Goal: Navigation & Orientation: Understand site structure

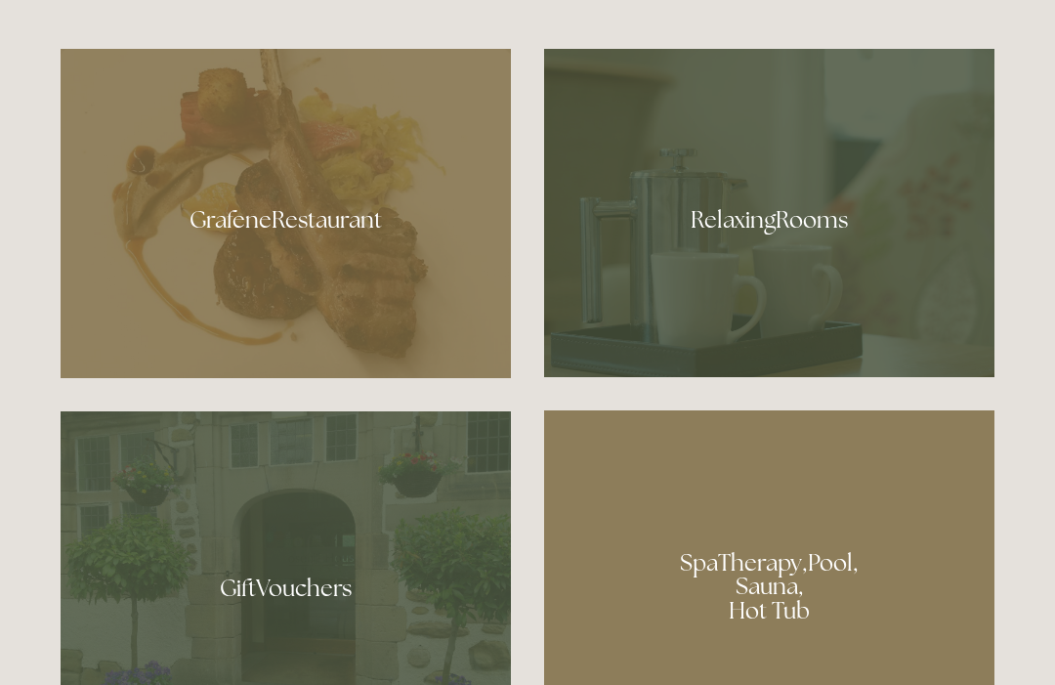
scroll to position [1125, 0]
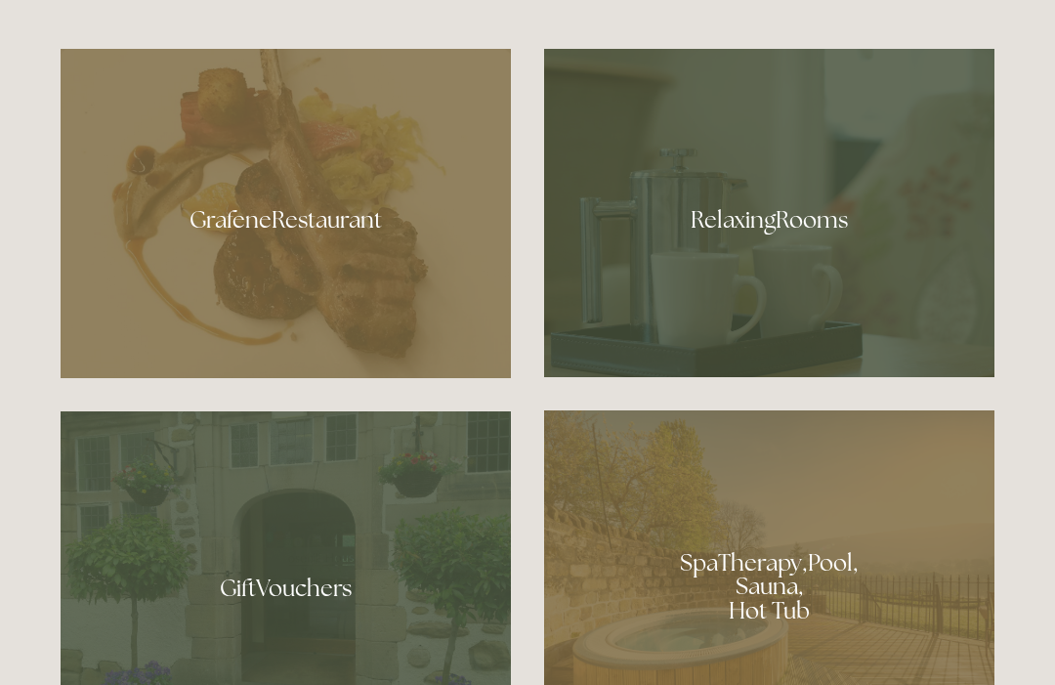
click at [360, 285] on div at bounding box center [286, 213] width 450 height 329
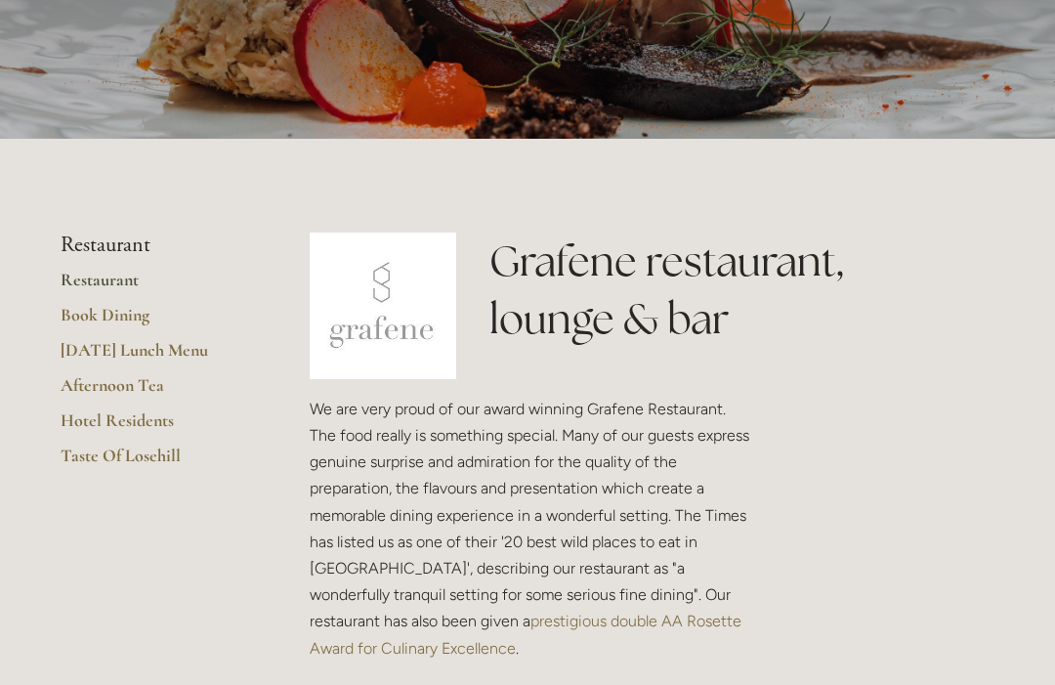
scroll to position [272, 0]
click at [152, 421] on link "Hotel Residents" at bounding box center [154, 426] width 187 height 35
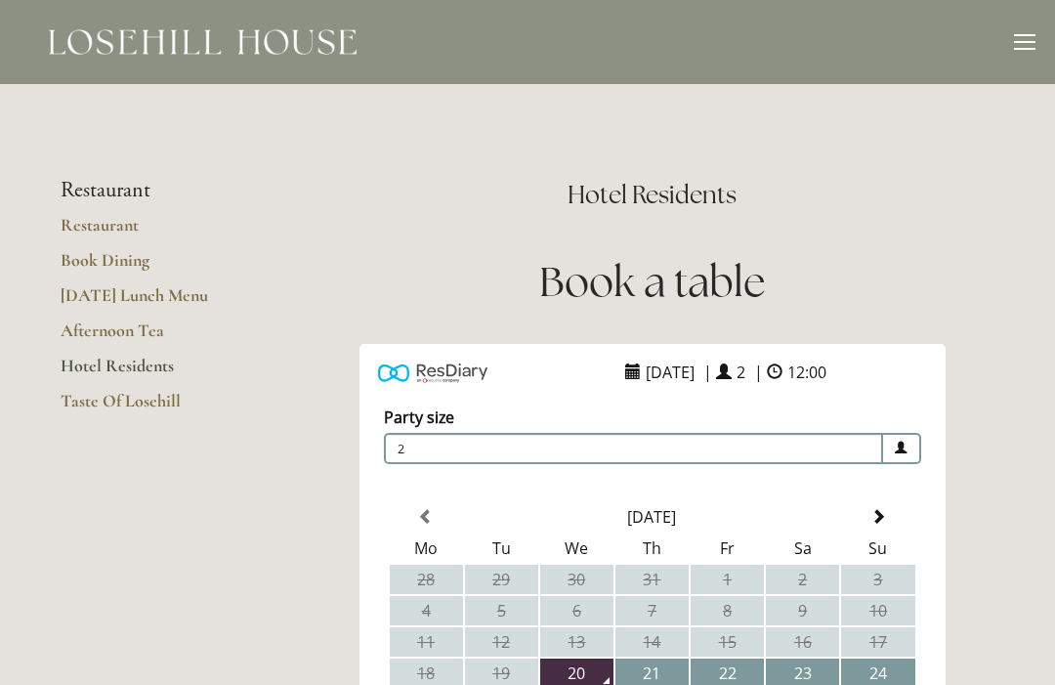
click at [1029, 47] on div at bounding box center [1024, 44] width 21 height 21
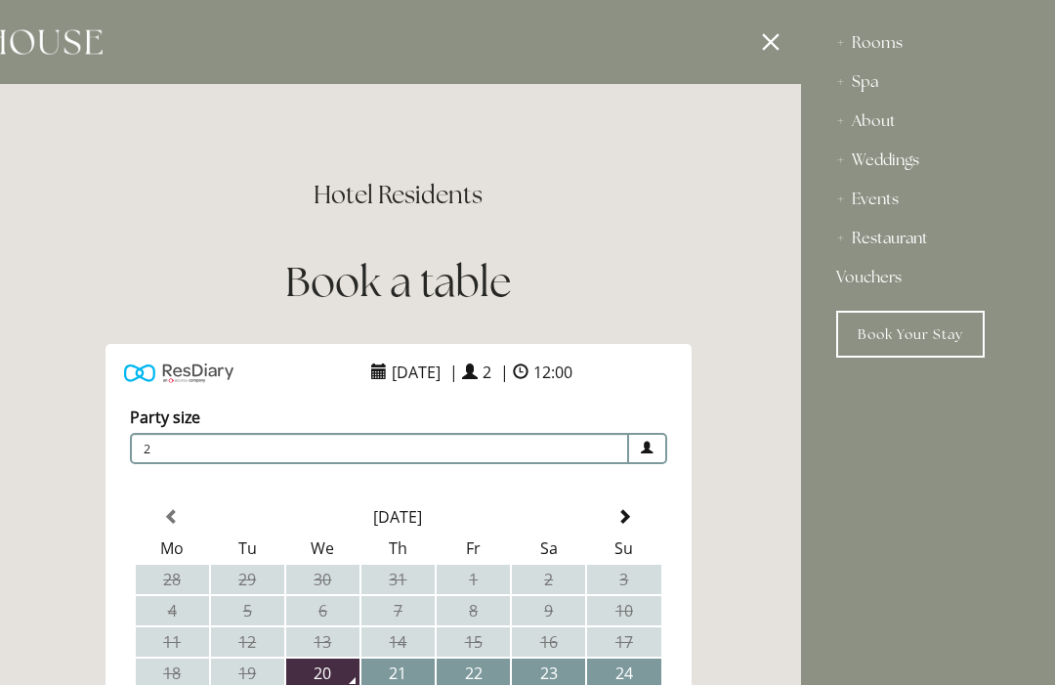
click at [901, 39] on div "Rooms" at bounding box center [928, 42] width 184 height 39
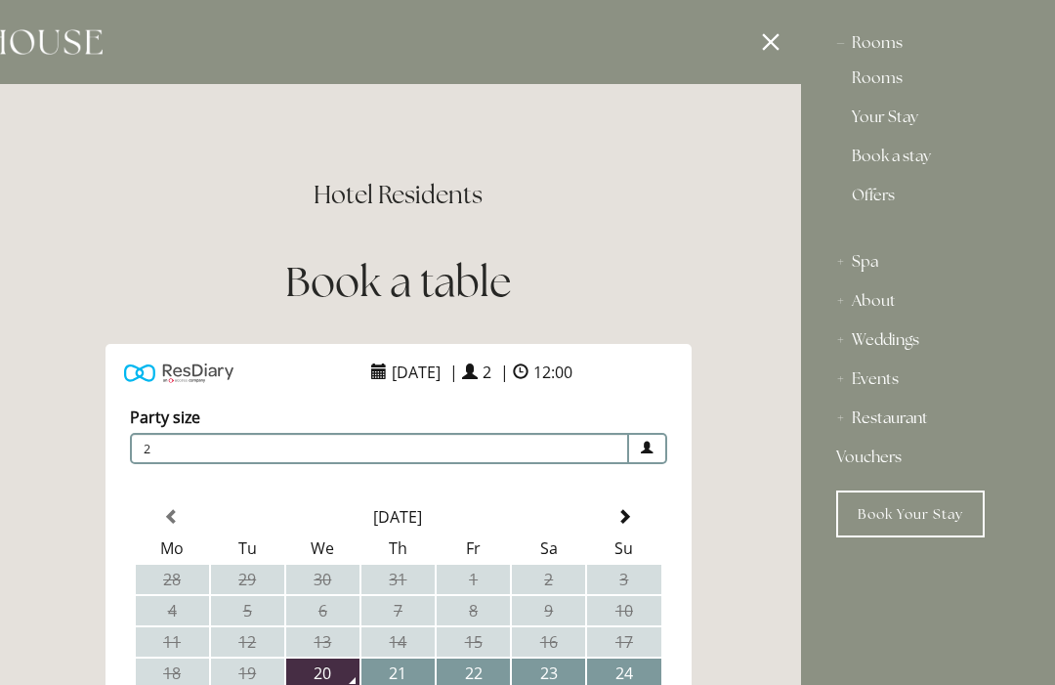
click at [880, 209] on link "Offers" at bounding box center [928, 203] width 152 height 31
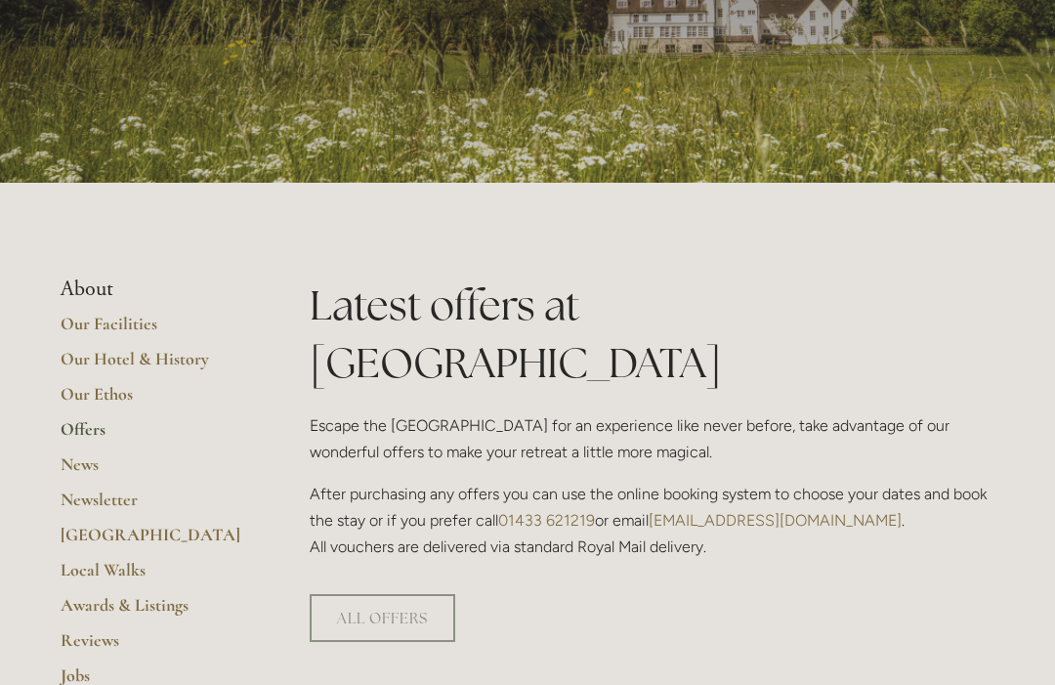
scroll to position [231, 0]
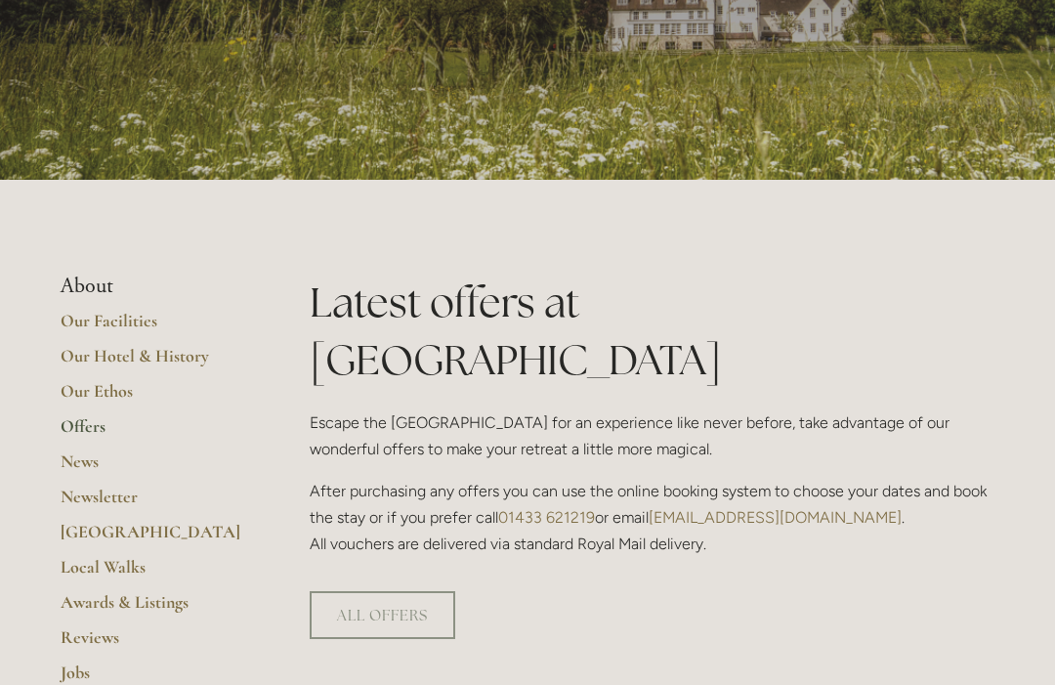
click at [125, 321] on link "Our Facilities" at bounding box center [154, 327] width 187 height 35
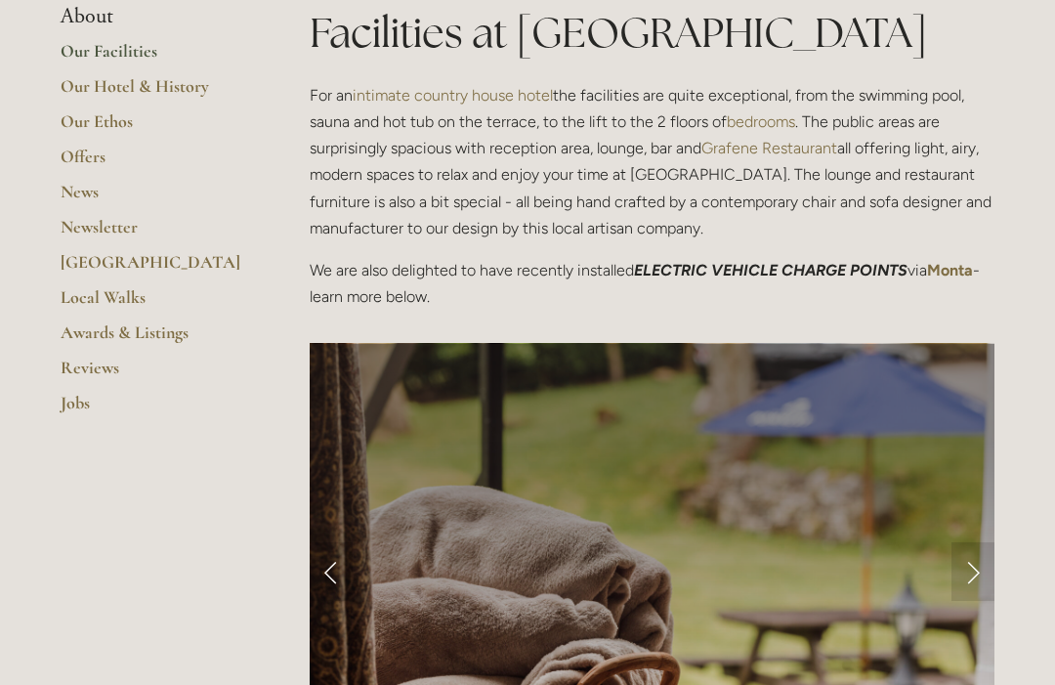
scroll to position [500, 0]
click at [96, 361] on link "Reviews" at bounding box center [154, 374] width 187 height 35
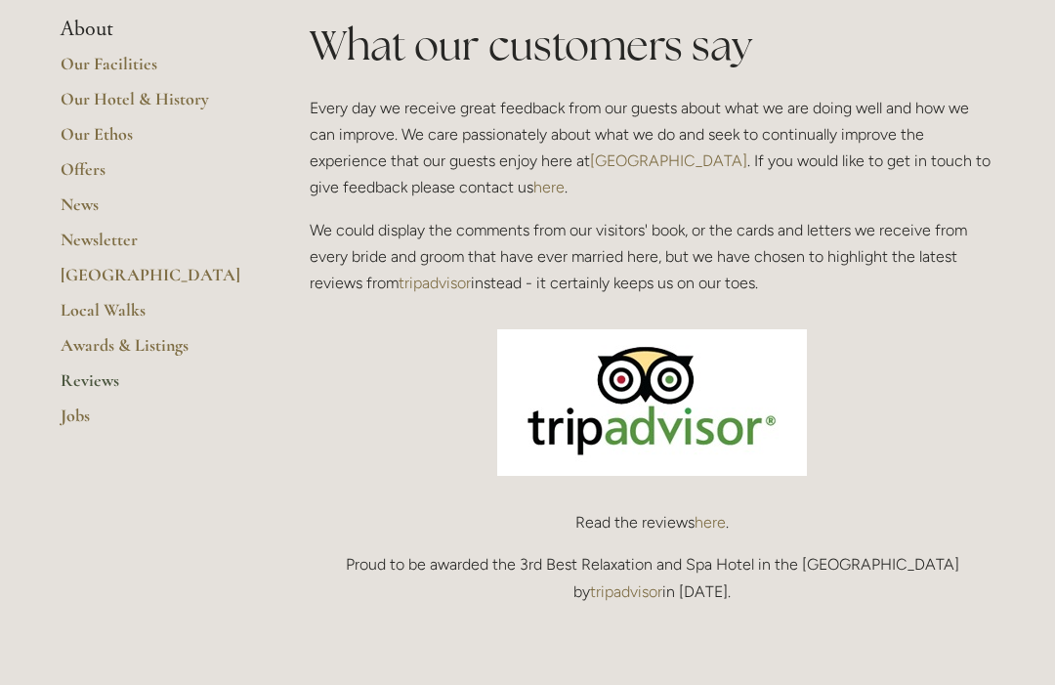
scroll to position [488, 0]
click at [704, 524] on link "here" at bounding box center [710, 522] width 31 height 19
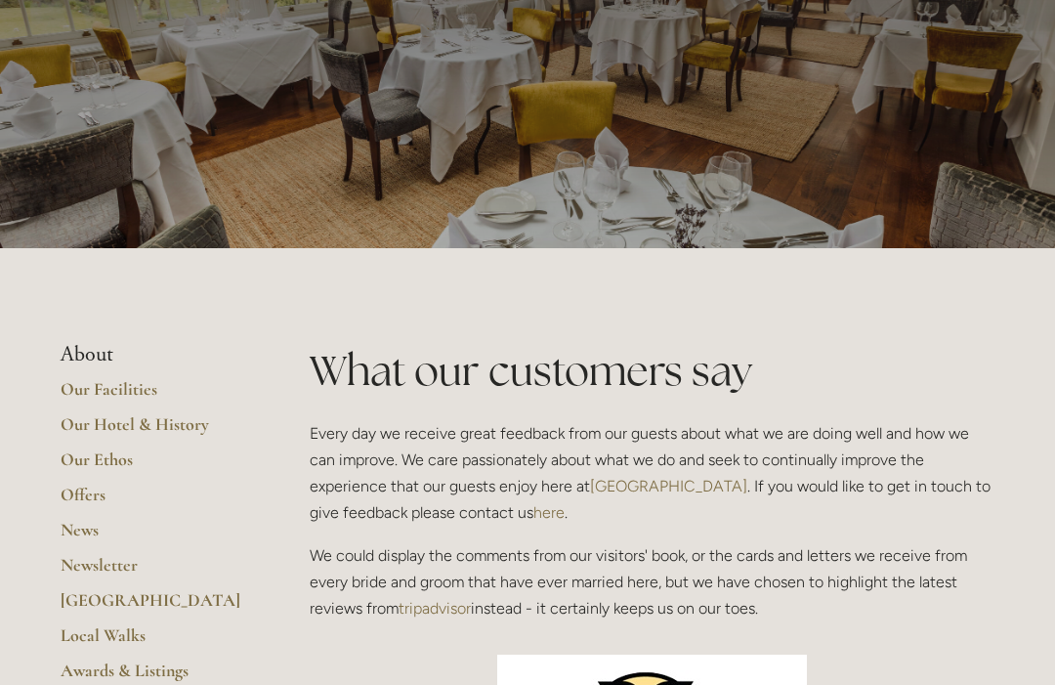
scroll to position [0, 0]
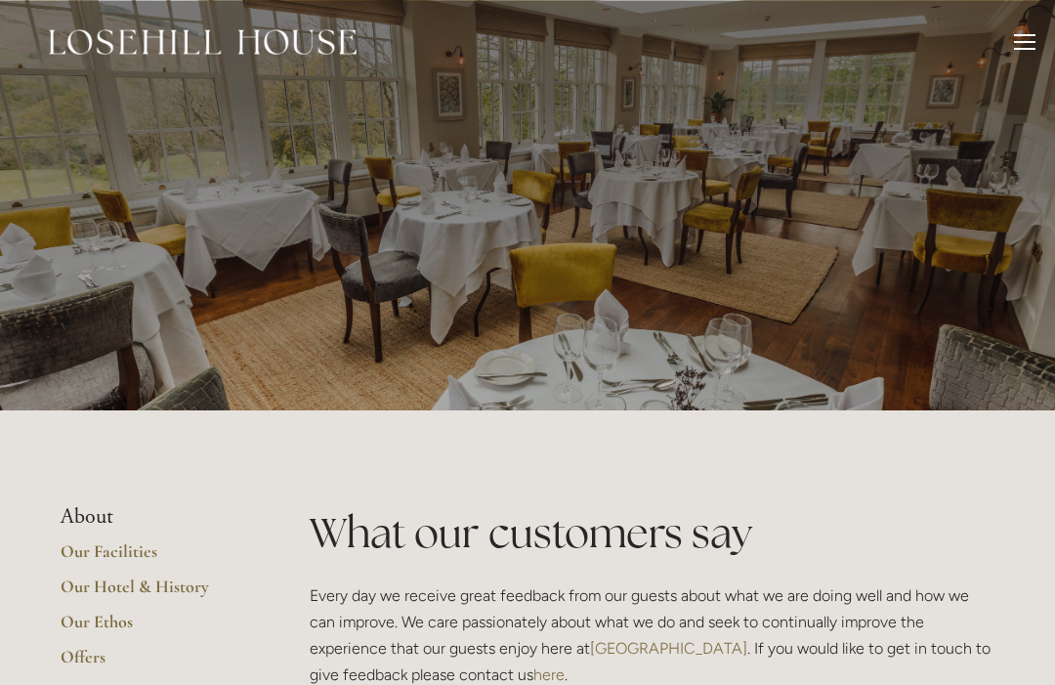
click at [106, 522] on li "About" at bounding box center [154, 516] width 187 height 25
click at [102, 525] on li "About" at bounding box center [154, 516] width 187 height 25
click at [105, 512] on li "About" at bounding box center [154, 516] width 187 height 25
click at [141, 553] on link "Our Facilities" at bounding box center [154, 557] width 187 height 35
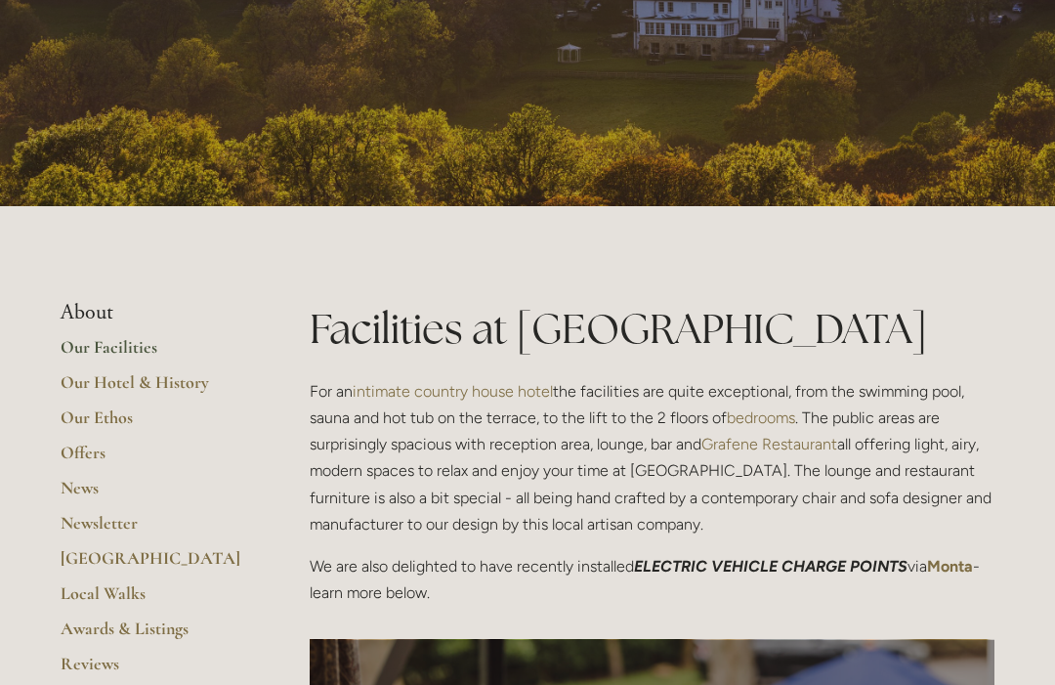
scroll to position [179, 0]
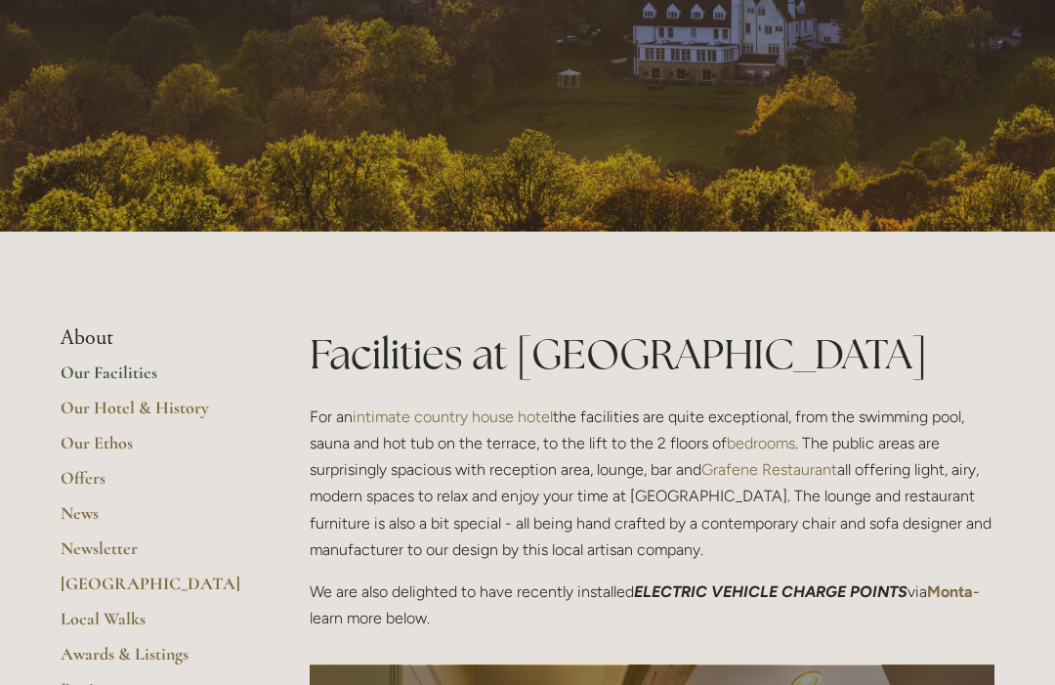
click at [100, 481] on link "Offers" at bounding box center [154, 484] width 187 height 35
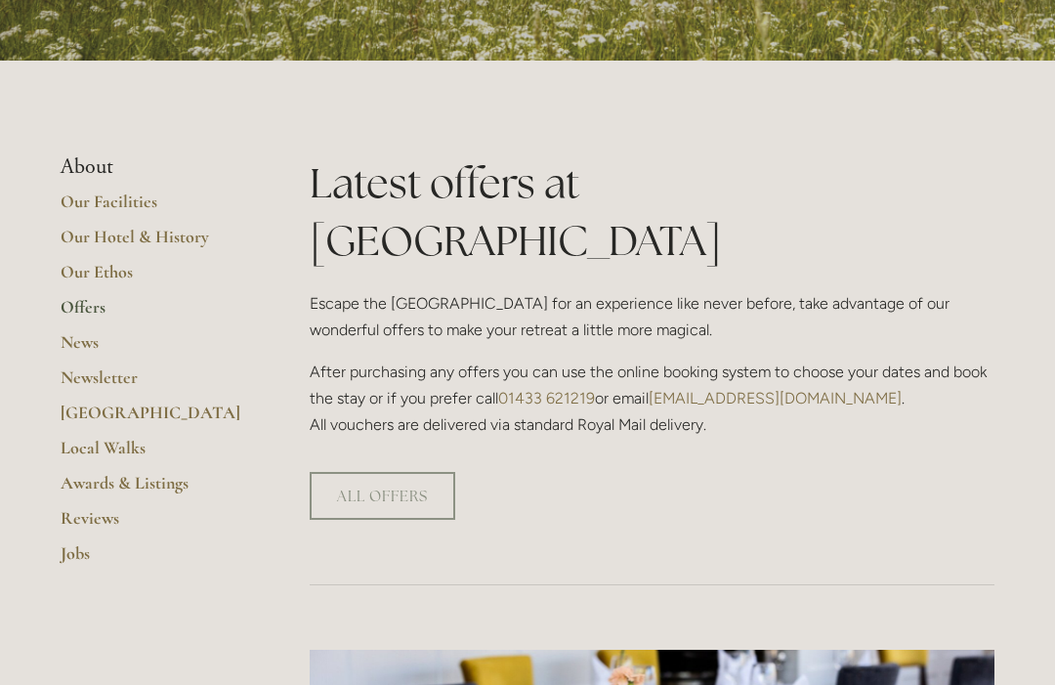
scroll to position [350, 0]
click at [387, 472] on link "ALL OFFERS" at bounding box center [383, 496] width 146 height 48
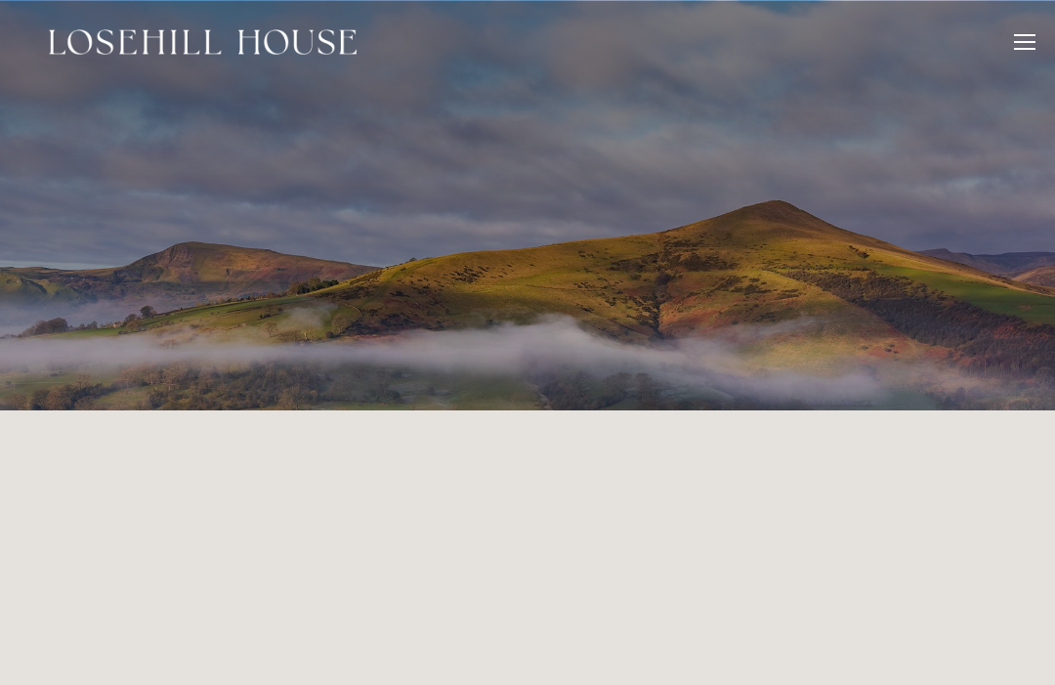
click at [1022, 41] on div at bounding box center [1024, 42] width 21 height 2
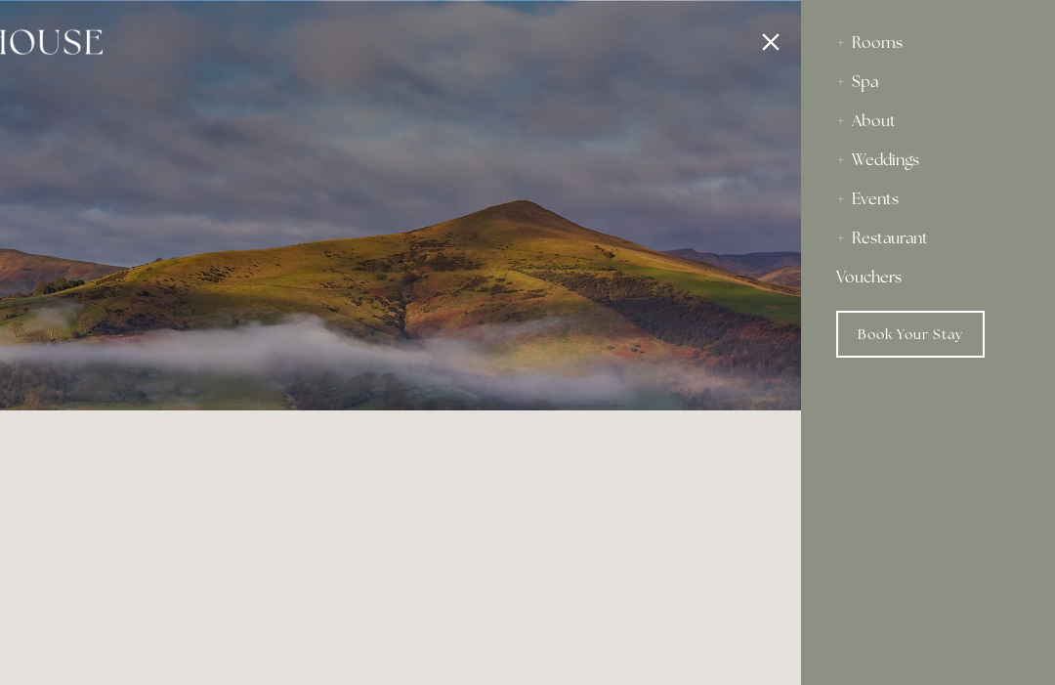
click at [890, 36] on div "Rooms" at bounding box center [928, 42] width 184 height 39
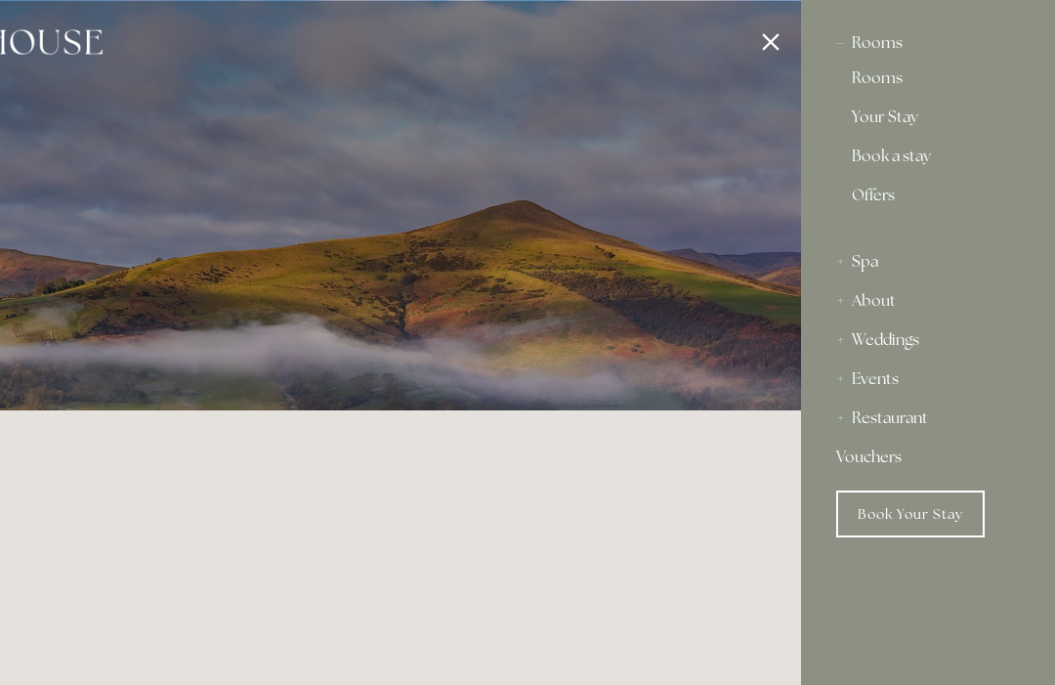
click at [926, 166] on link "Book a stay" at bounding box center [928, 160] width 152 height 23
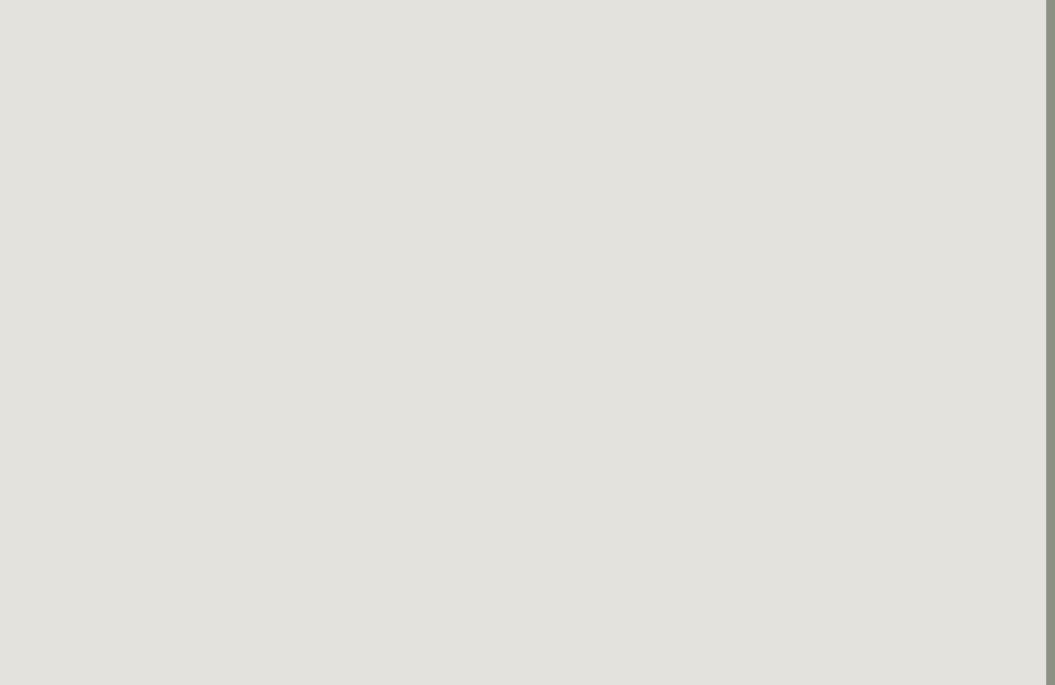
scroll to position [1559, 9]
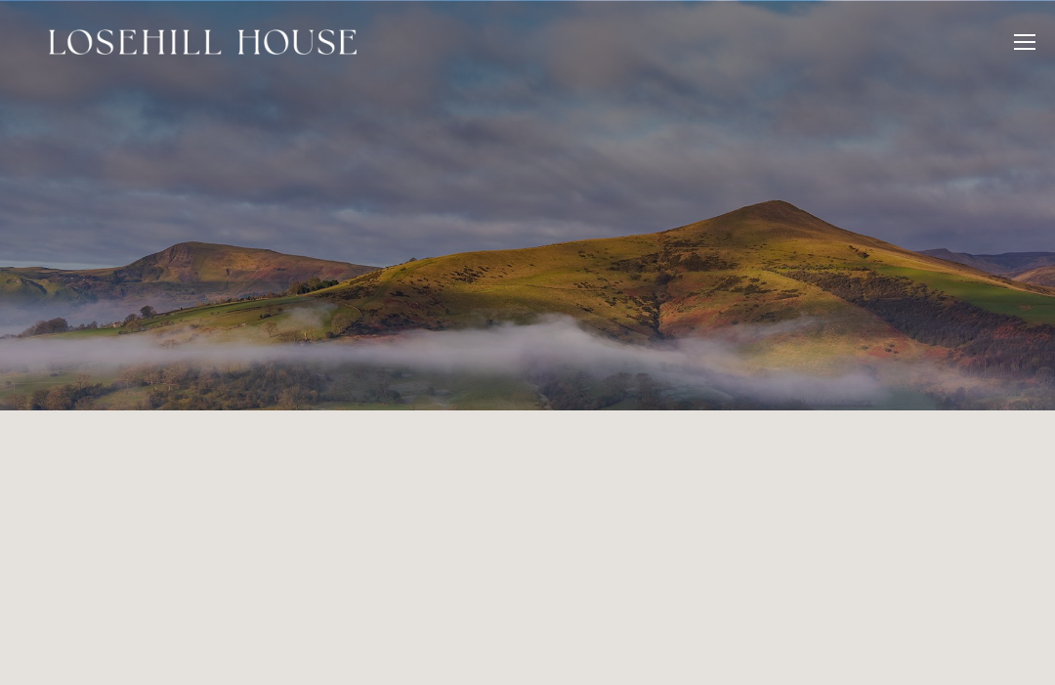
click at [1035, 37] on div at bounding box center [1024, 44] width 21 height 21
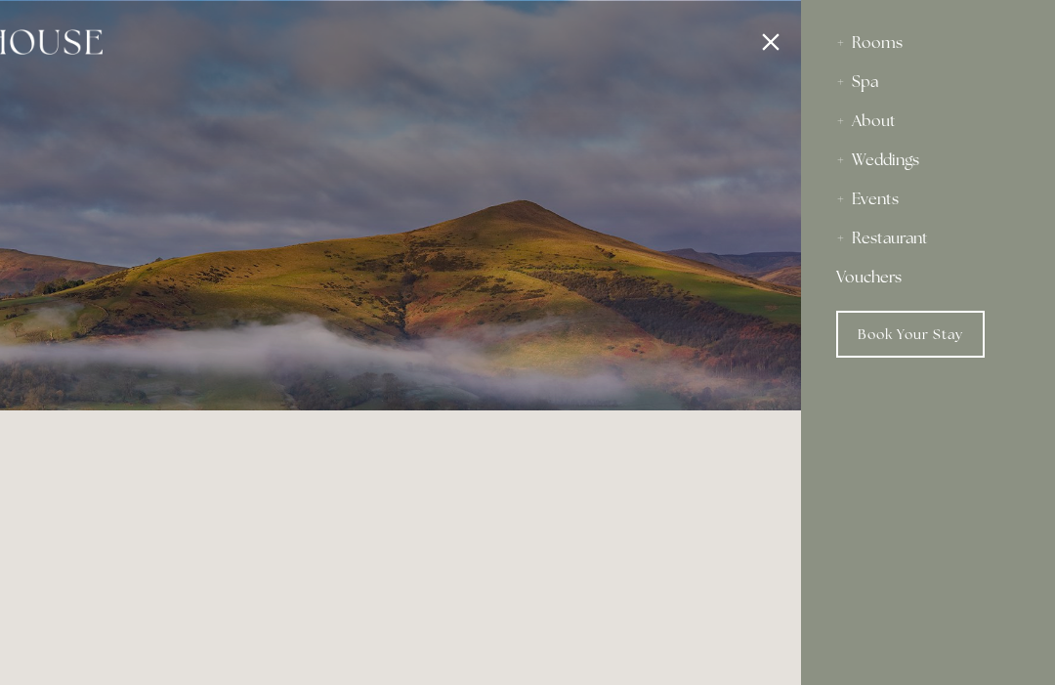
click at [890, 123] on div "About" at bounding box center [928, 121] width 184 height 39
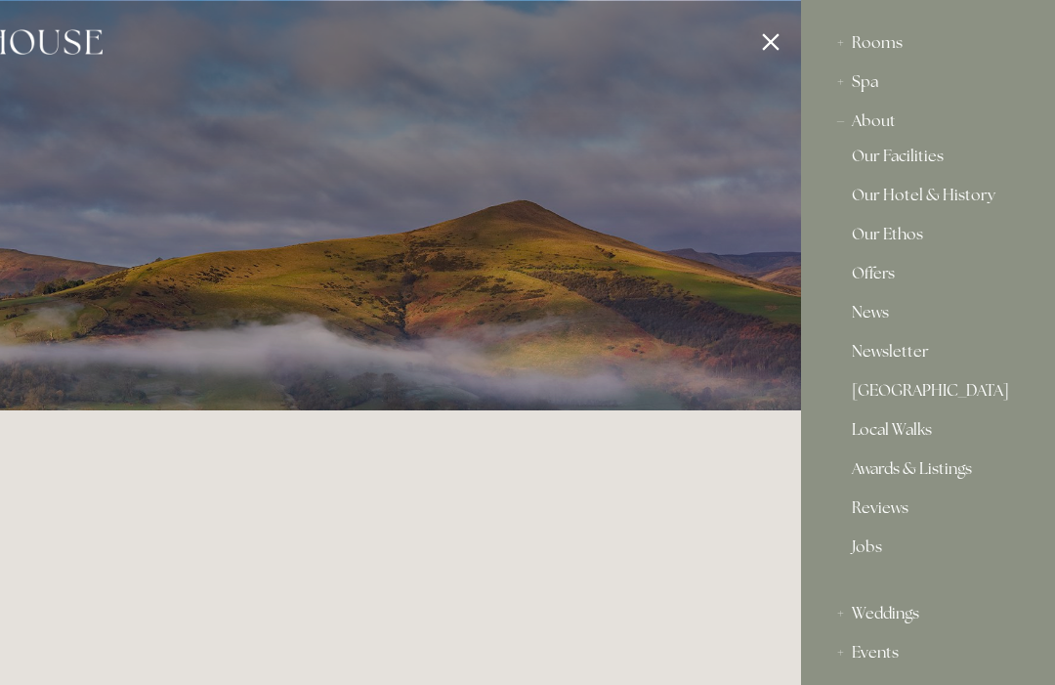
click at [997, 285] on link "Offers" at bounding box center [928, 277] width 152 height 23
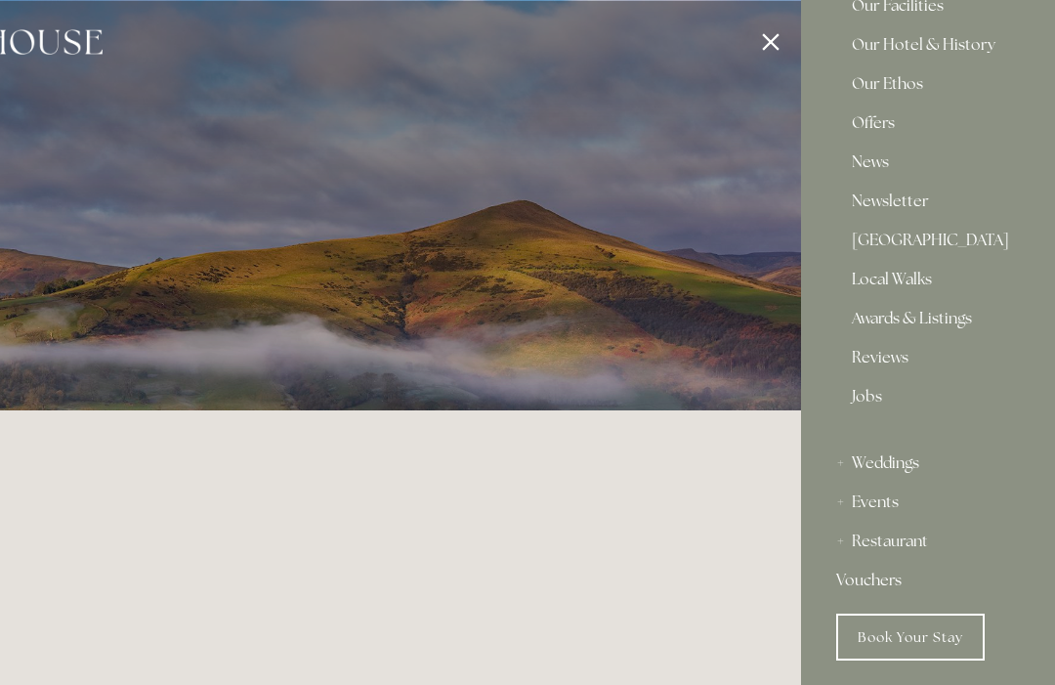
scroll to position [149, 0]
click at [913, 281] on link "Local Walks" at bounding box center [928, 285] width 152 height 23
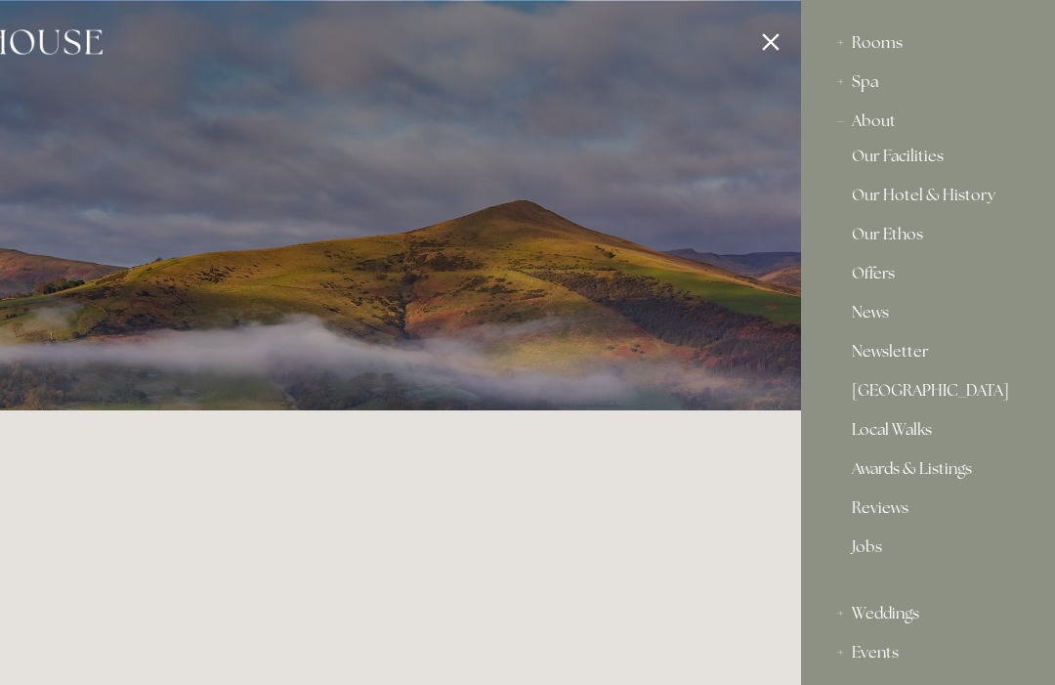
scroll to position [0, 0]
click at [907, 389] on link "[GEOGRAPHIC_DATA]" at bounding box center [928, 394] width 152 height 23
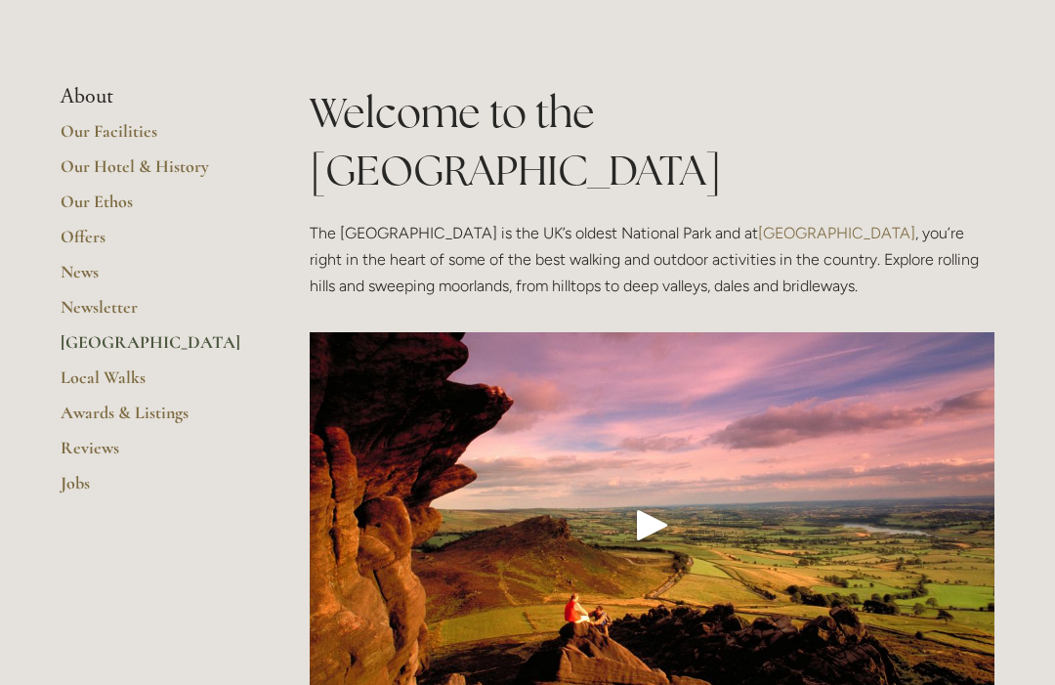
click at [861, 238] on p "The Peak District is the UK’s oldest National Park and at Losehill House Hotel …" at bounding box center [652, 260] width 685 height 80
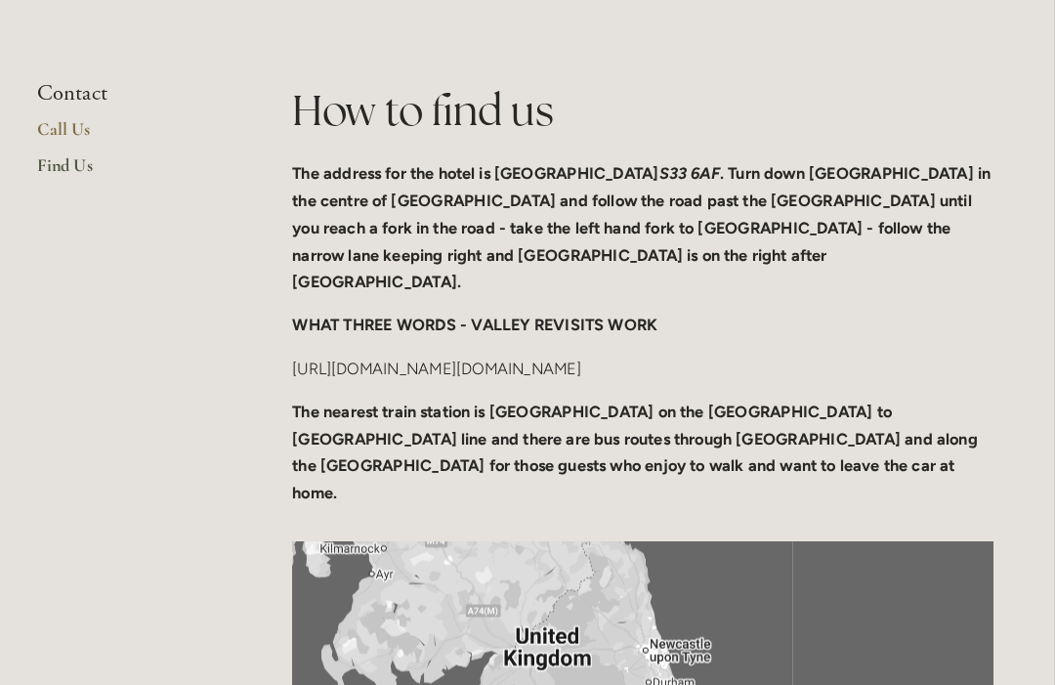
scroll to position [460, 0]
